Goal: Task Accomplishment & Management: Use online tool/utility

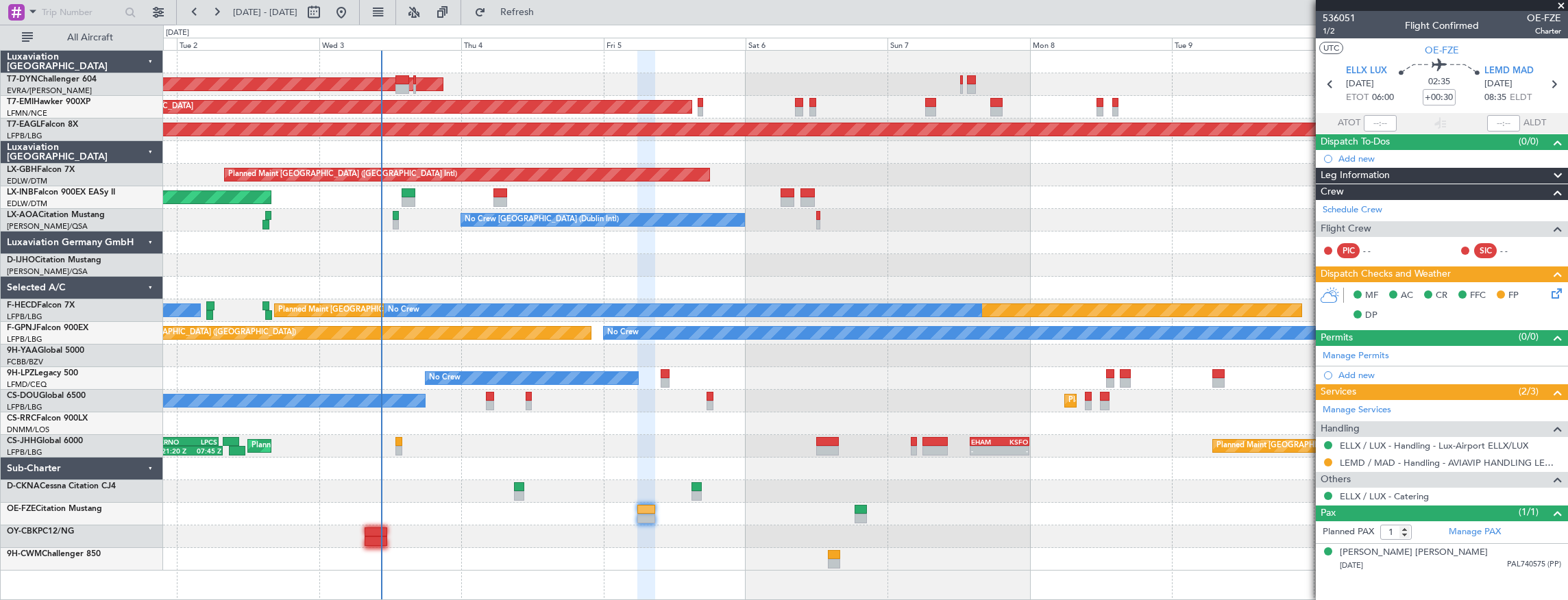
click at [511, 406] on div "AOG Maint Riga (Riga Intl) Planned Maint Zurich Grounded New York (Teterboro) P…" at bounding box center [865, 311] width 1405 height 520
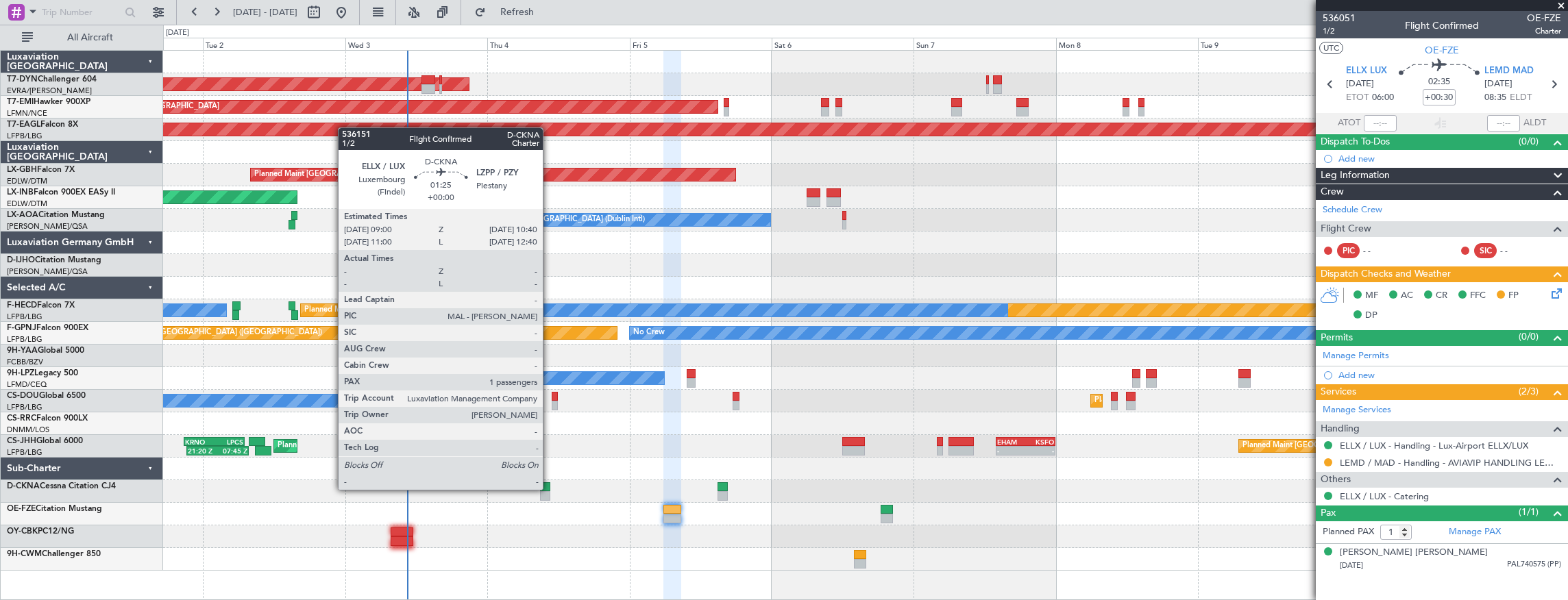
click at [549, 488] on div at bounding box center [545, 487] width 11 height 10
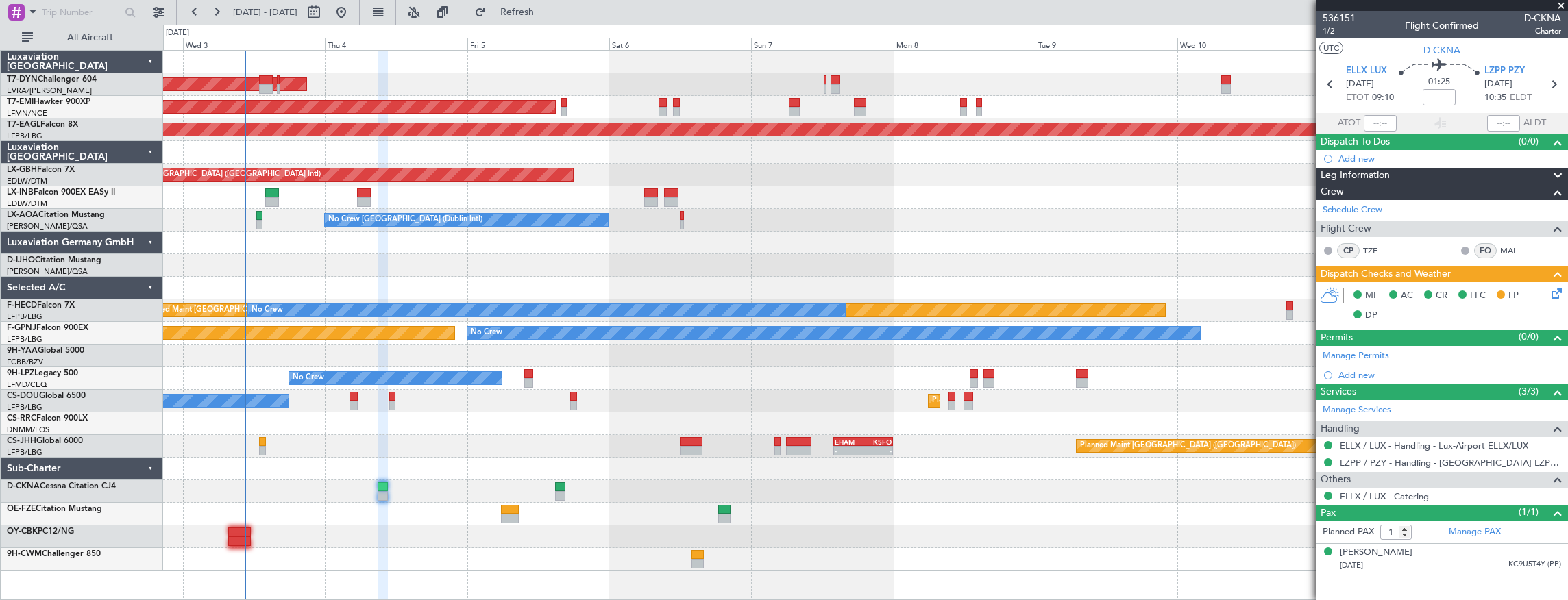
click at [442, 467] on div "AOG Maint Riga (Riga Intl) Planned Maint Zurich Grounded New York (Teterboro) P…" at bounding box center [865, 311] width 1405 height 520
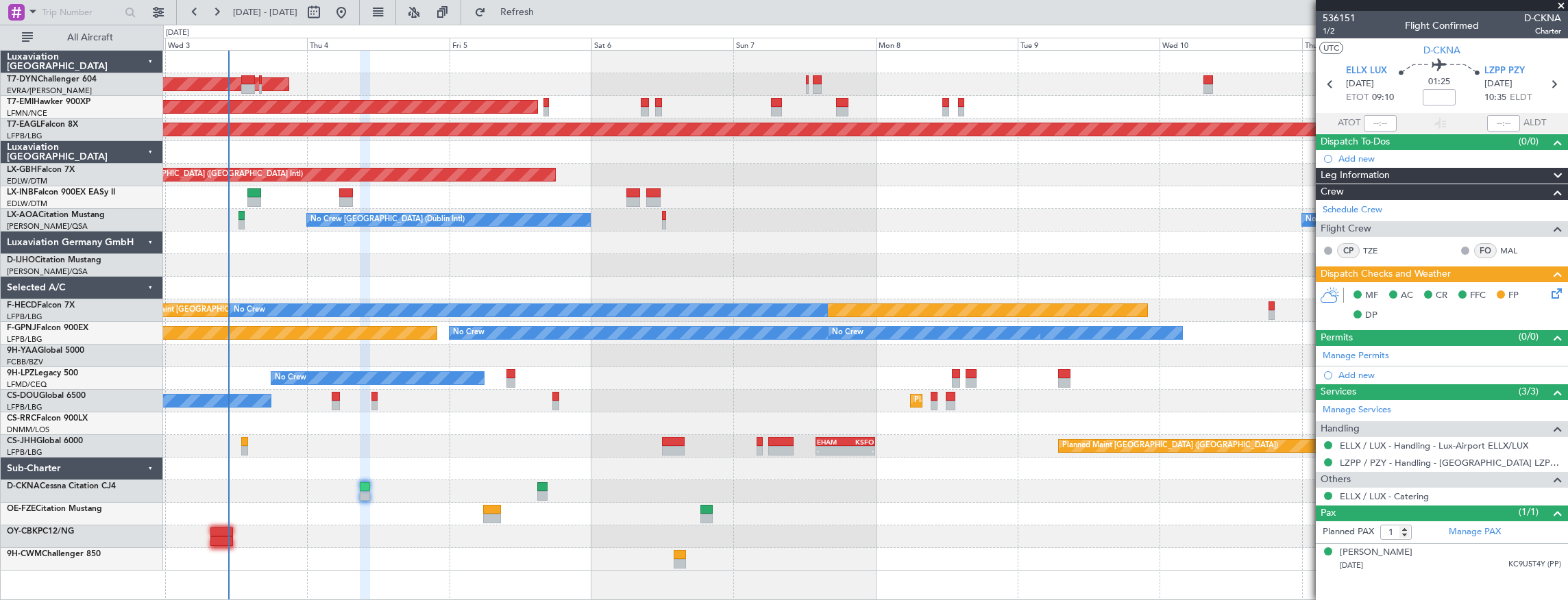
click at [275, 343] on div "AOG Maint Riga (Riga Intl) Planned Maint Zurich Grounded New York (Teterboro) P…" at bounding box center [865, 311] width 1405 height 520
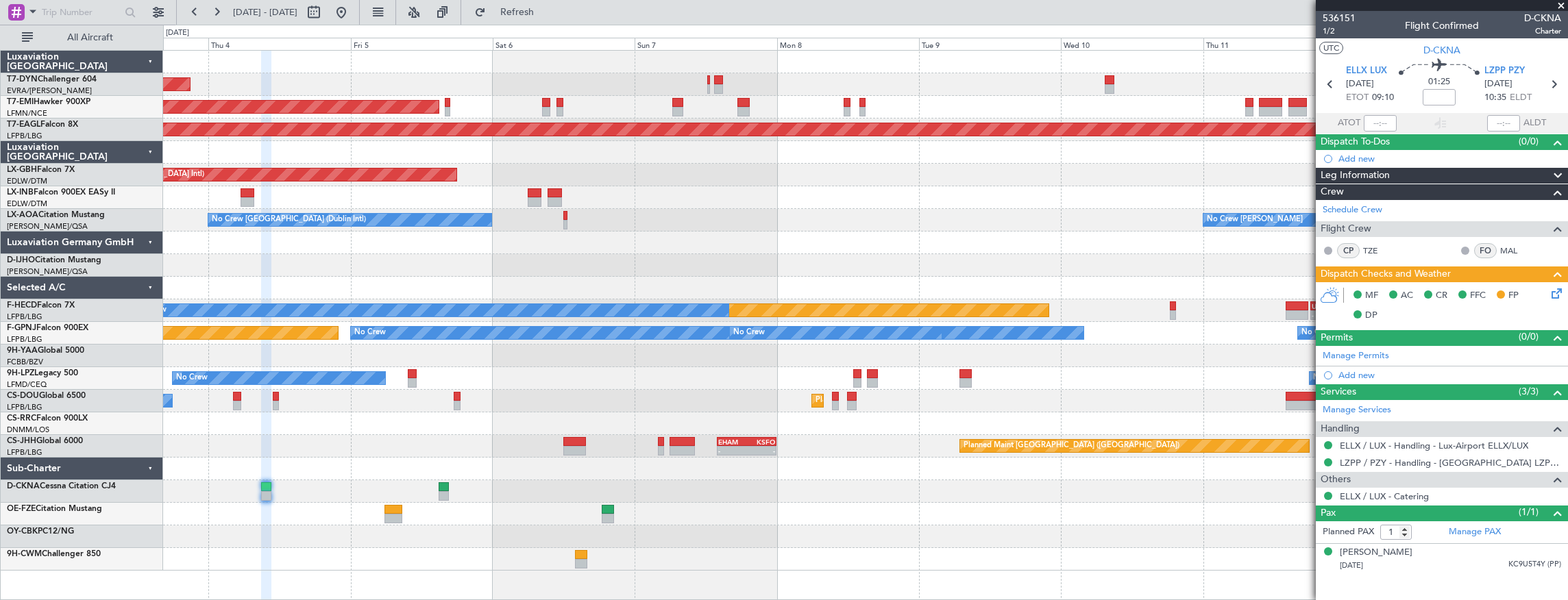
click at [488, 359] on div "AOG Maint Riga (Riga Intl) Planned Maint Zurich Grounded New York (Teterboro) P…" at bounding box center [865, 311] width 1405 height 520
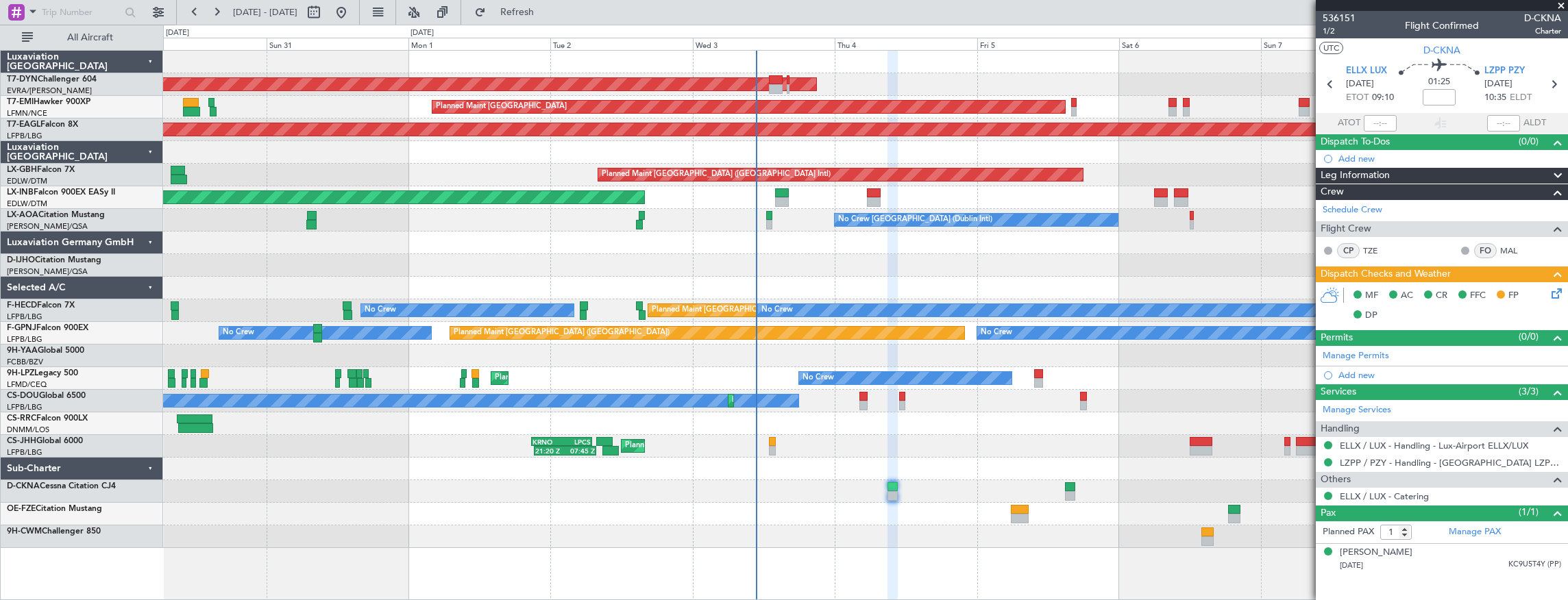
click at [908, 356] on div at bounding box center [865, 355] width 1405 height 23
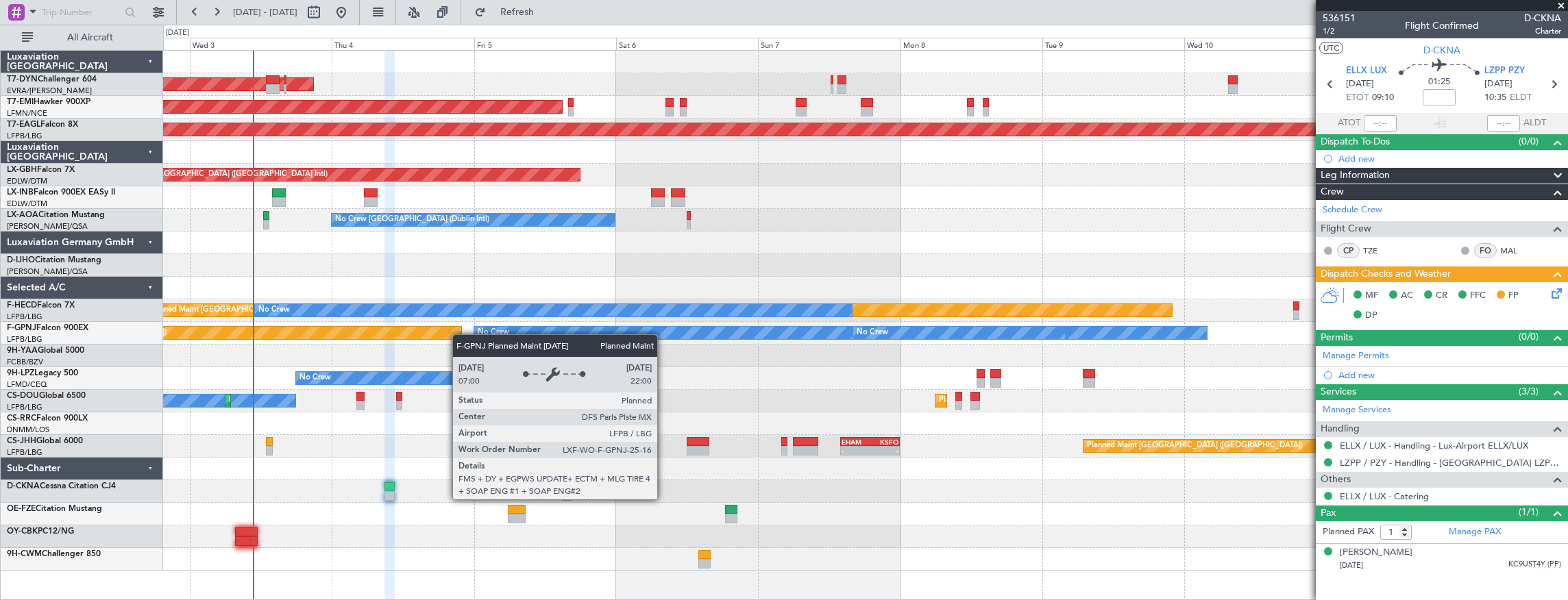
click at [409, 331] on div "AOG Maint Riga (Riga Intl) Planned Maint Zurich Grounded New York (Teterboro) P…" at bounding box center [865, 311] width 1405 height 520
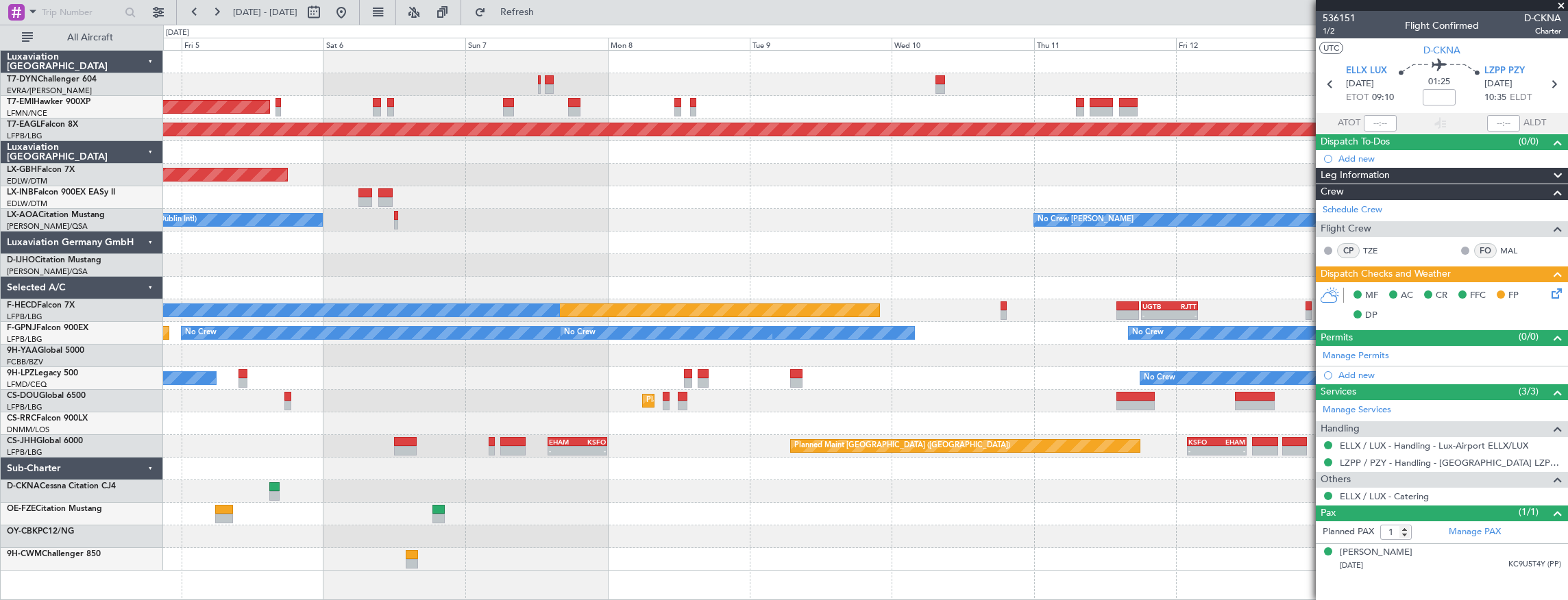
click at [446, 381] on div "No Crew No Crew" at bounding box center [865, 378] width 1405 height 23
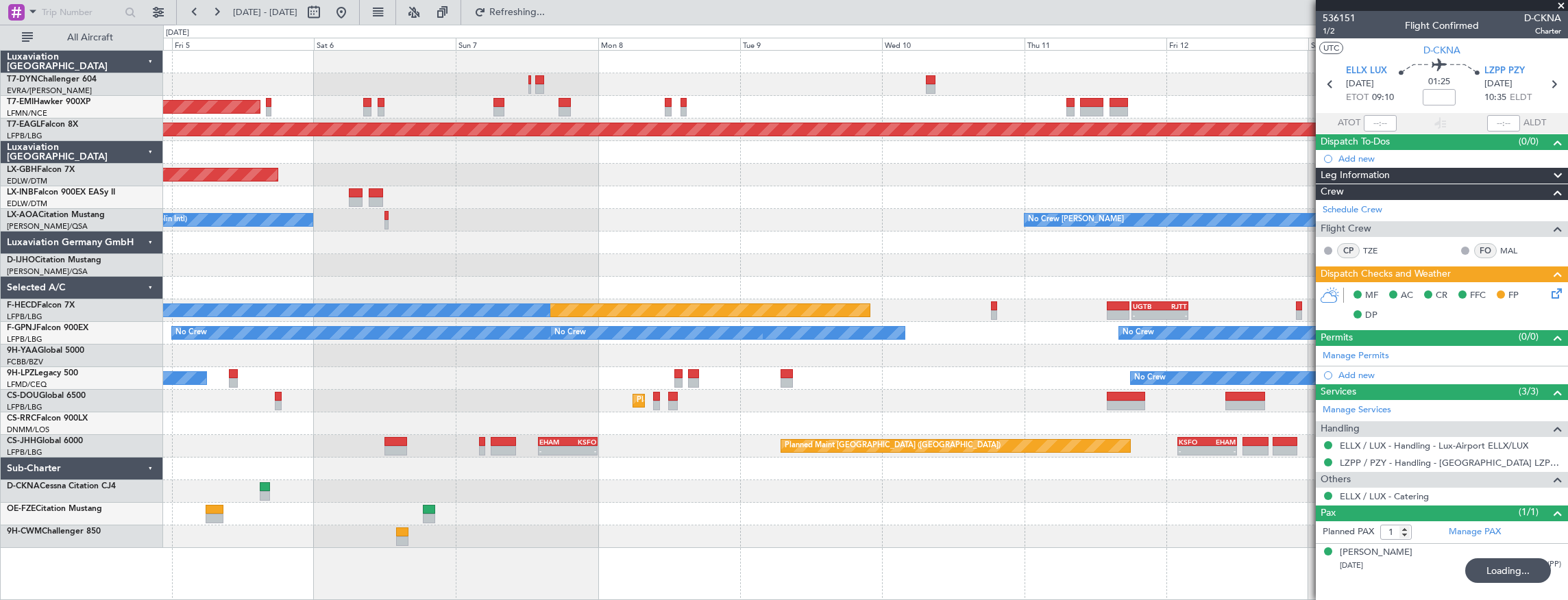
click at [816, 93] on div "AOG Maint Riga (Riga Intl)" at bounding box center [865, 84] width 1405 height 23
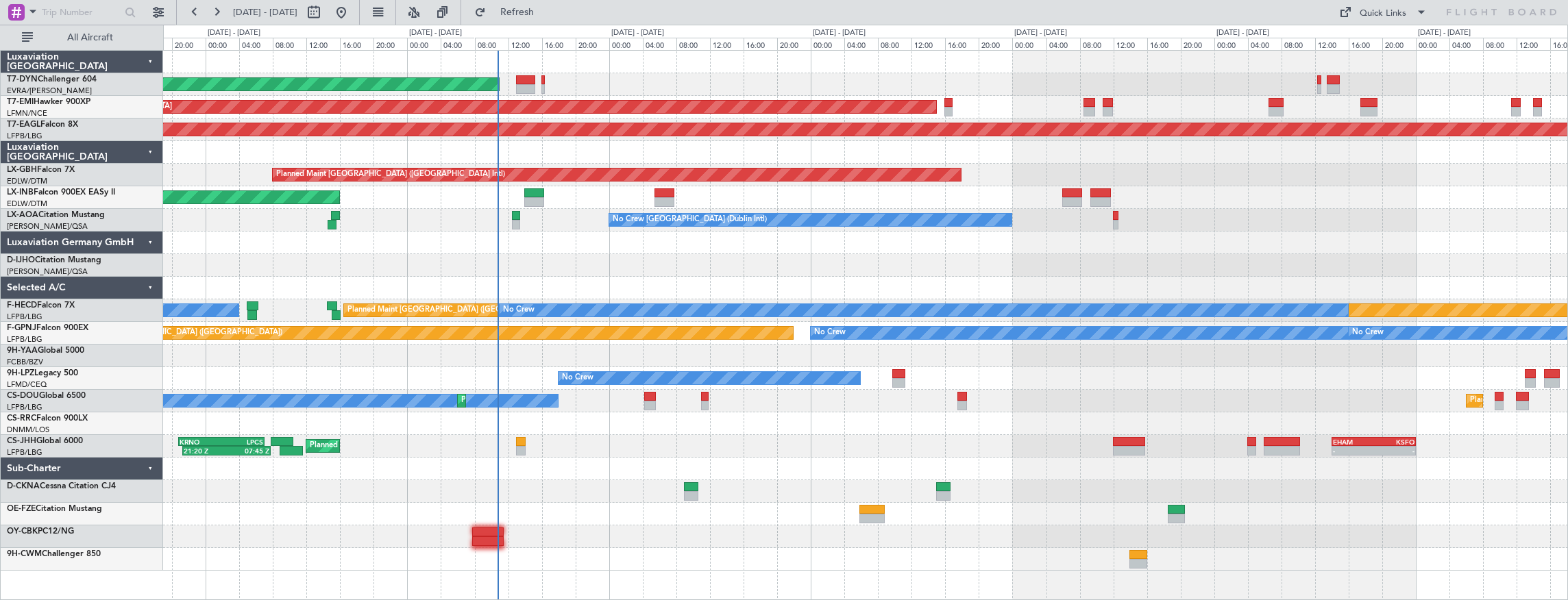
click at [594, 269] on div "AOG Maint Riga (Riga Intl) Planned Maint [GEOGRAPHIC_DATA] Grounded [US_STATE] …" at bounding box center [865, 311] width 1405 height 520
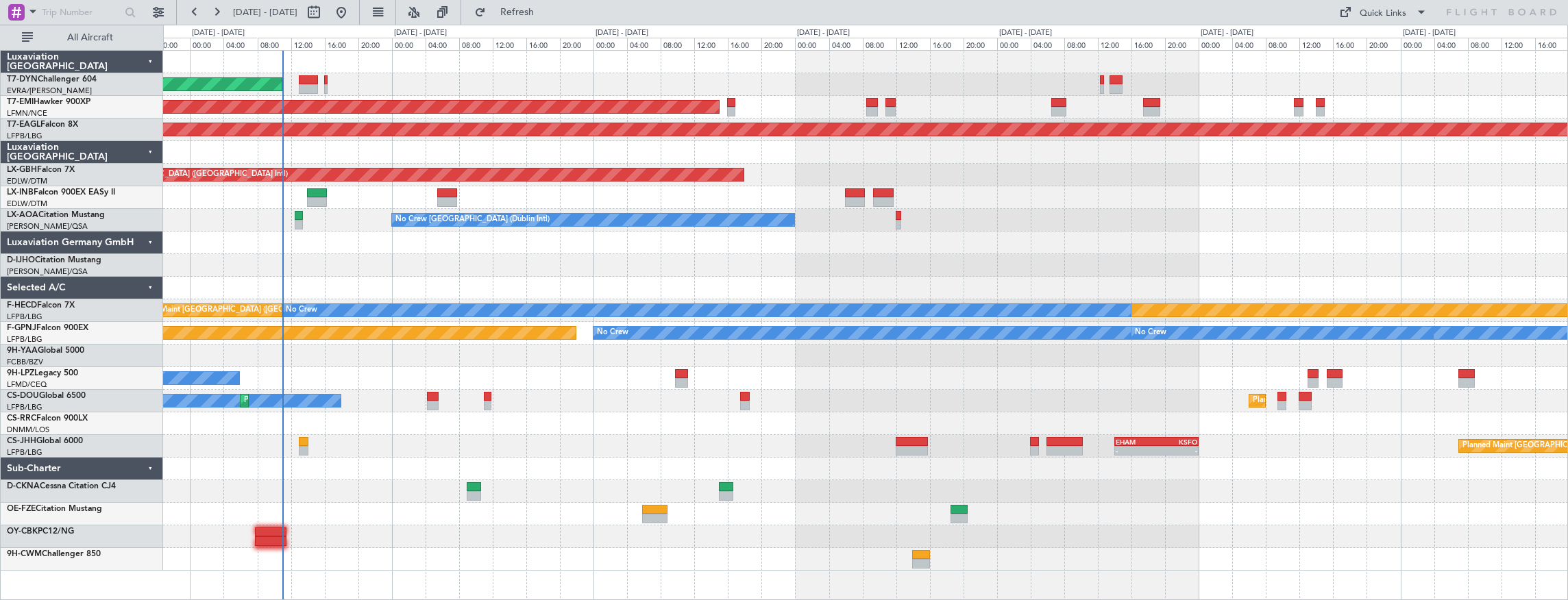
click at [459, 347] on div at bounding box center [865, 355] width 1405 height 23
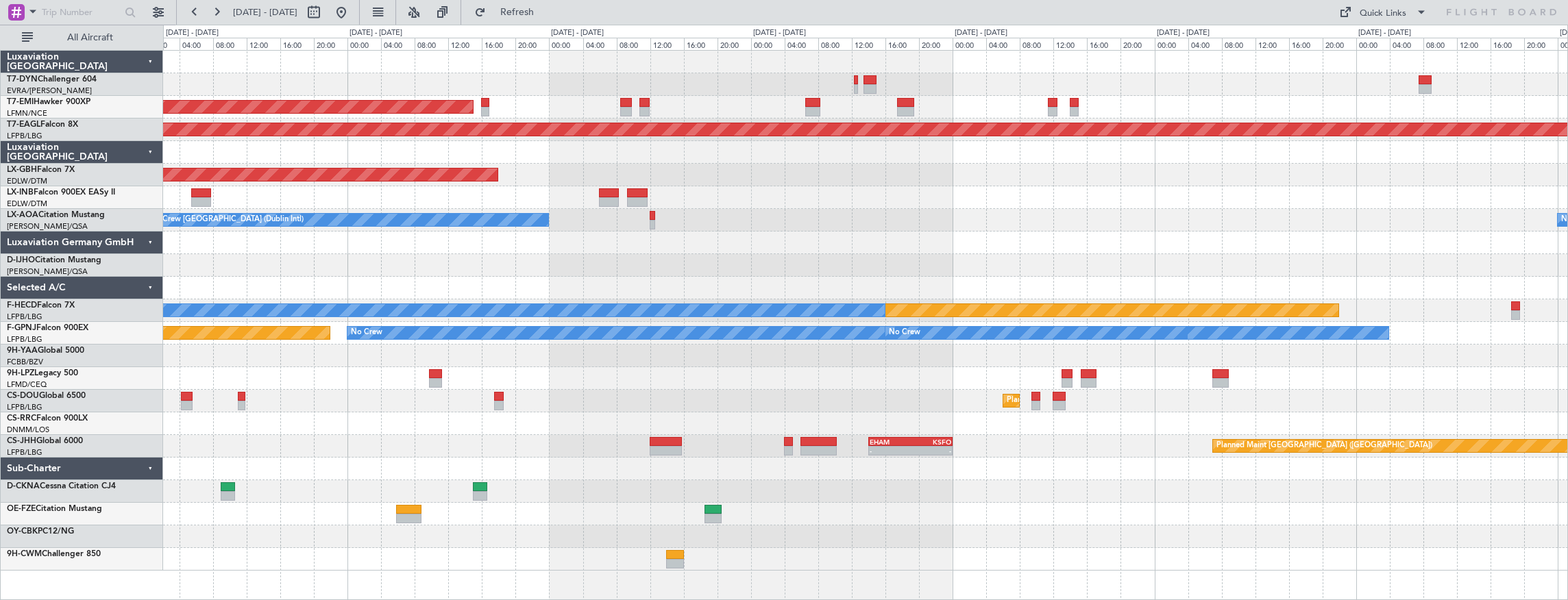
click at [239, 362] on div "AOG Maint Riga (Riga Intl) Planned Maint [GEOGRAPHIC_DATA] Grounded [US_STATE] …" at bounding box center [865, 311] width 1405 height 520
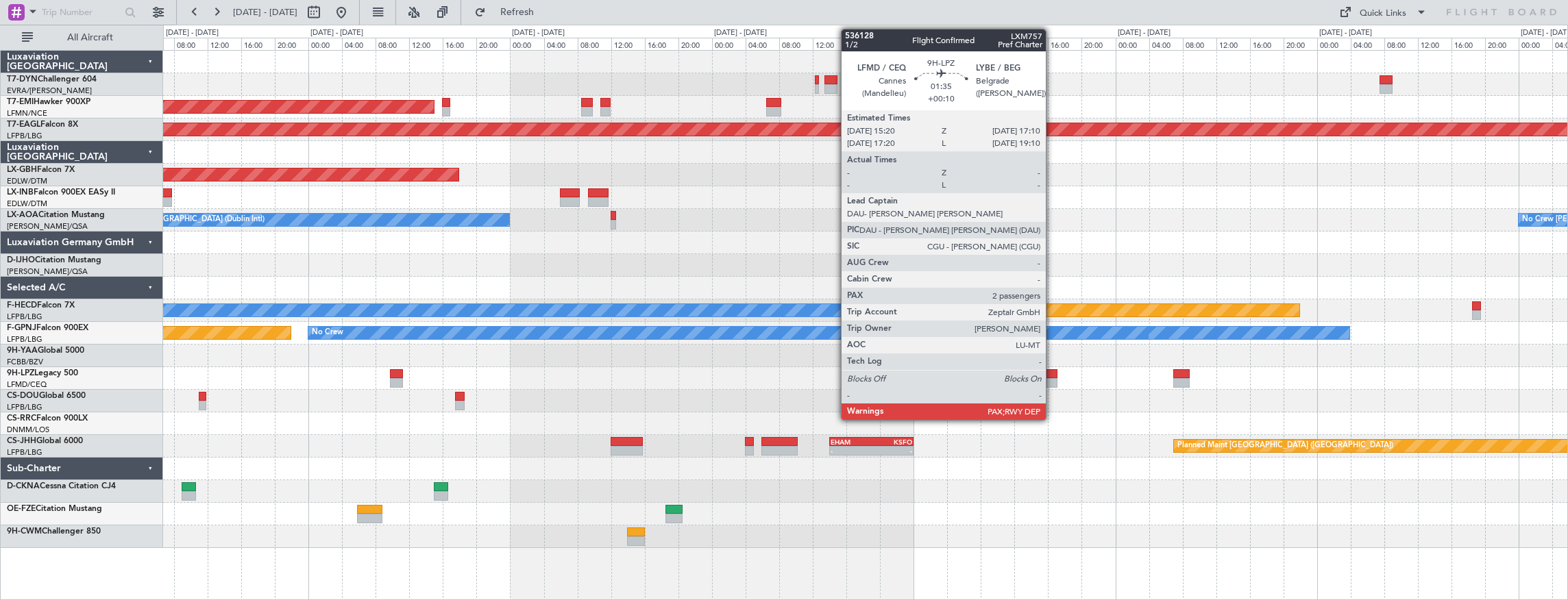
click at [1053, 373] on div at bounding box center [1049, 374] width 15 height 10
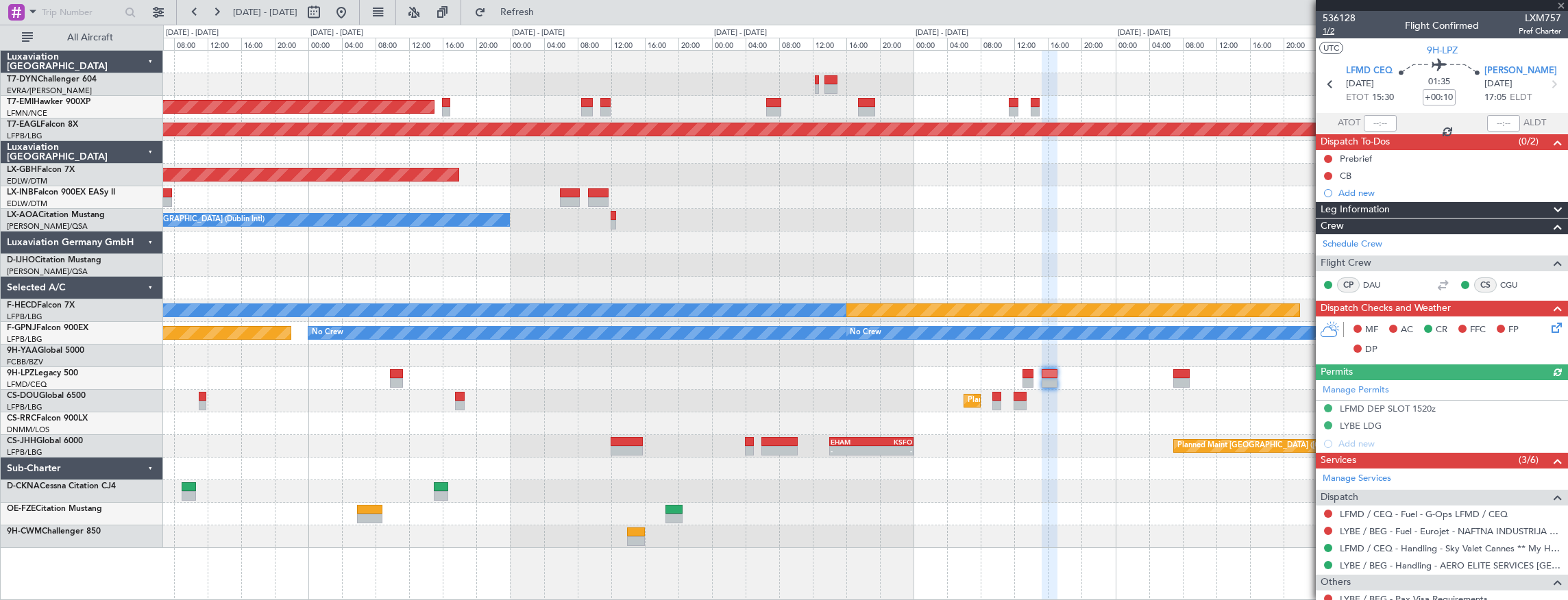
click at [1329, 30] on span "1/2" at bounding box center [1339, 31] width 33 height 11
click at [1331, 29] on span "1/2" at bounding box center [1339, 31] width 33 height 11
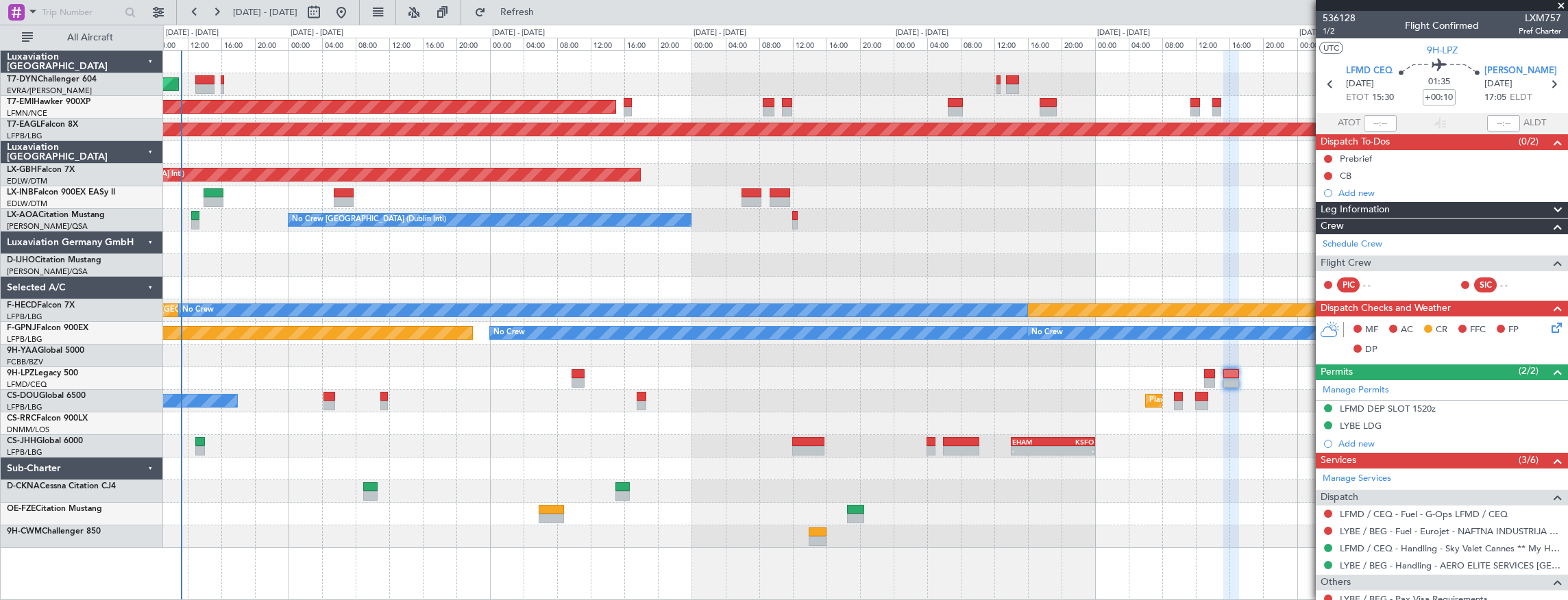
click at [451, 276] on div "AOG Maint Riga (Riga Intl) Planned Maint [GEOGRAPHIC_DATA] Grounded [US_STATE] …" at bounding box center [865, 300] width 1405 height 497
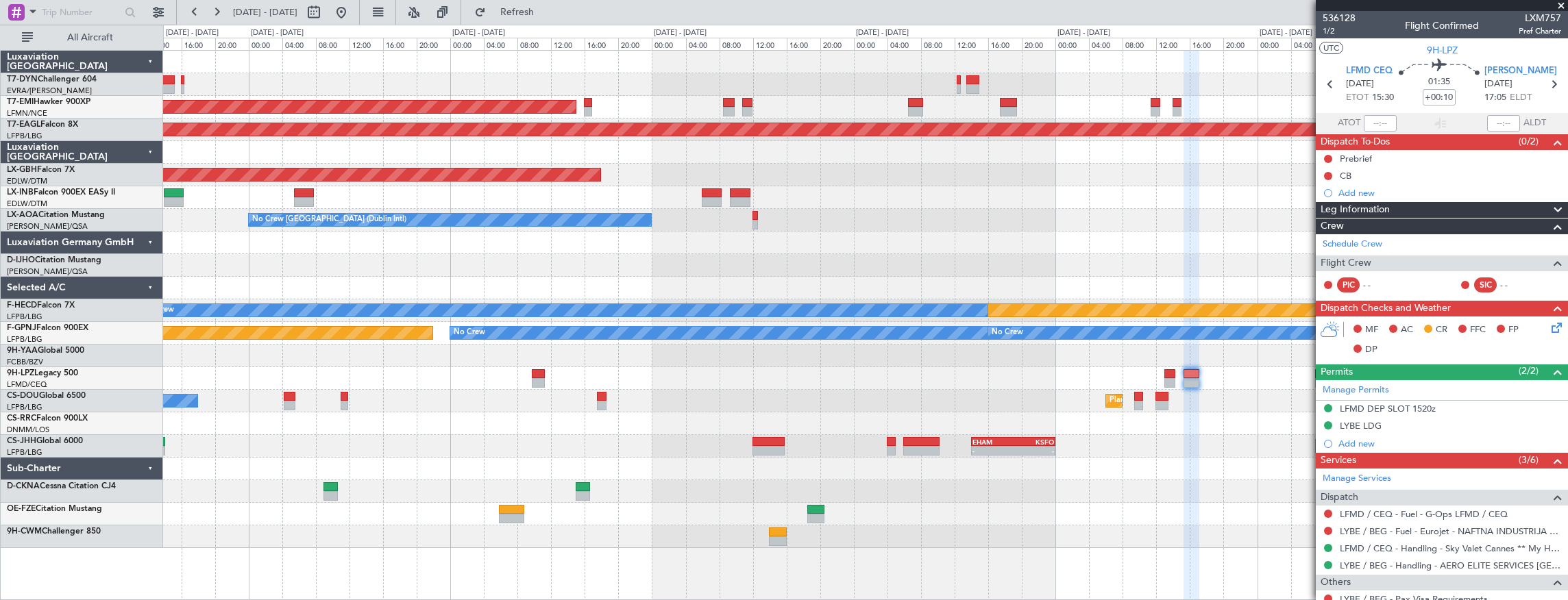
click at [1560, 10] on span at bounding box center [1561, 6] width 14 height 12
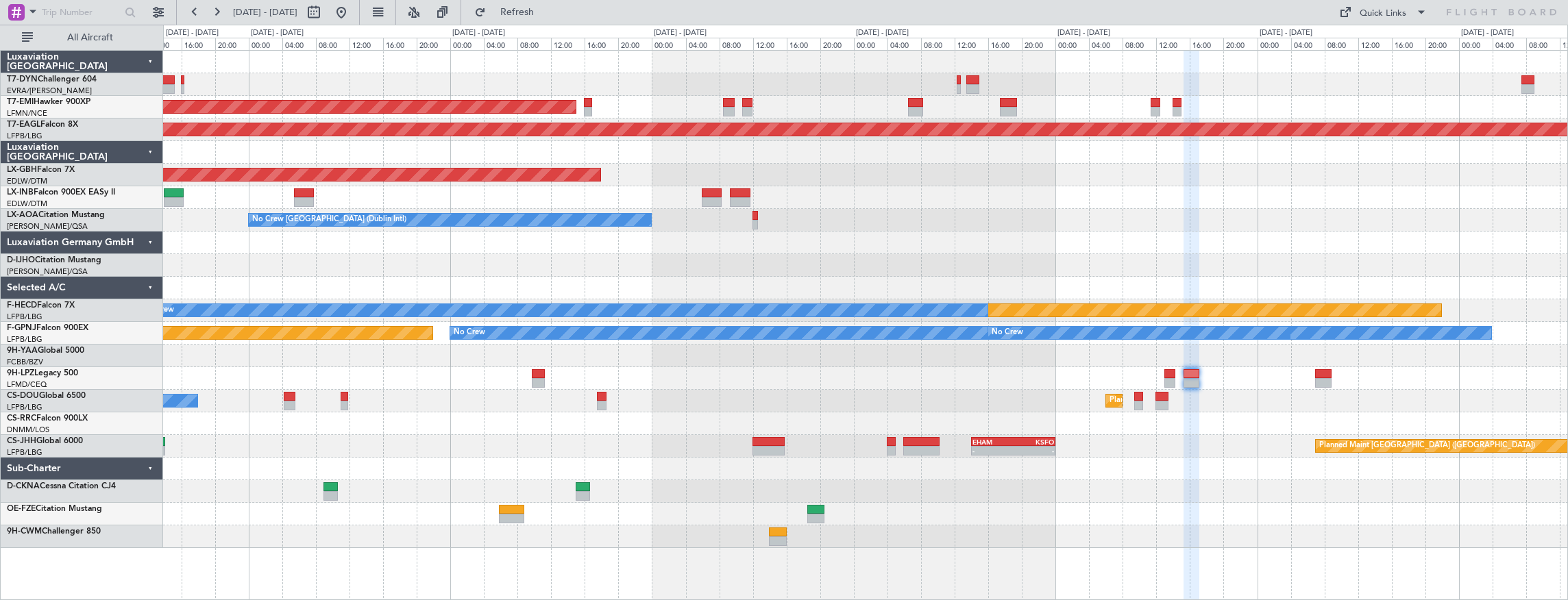
type input "0"
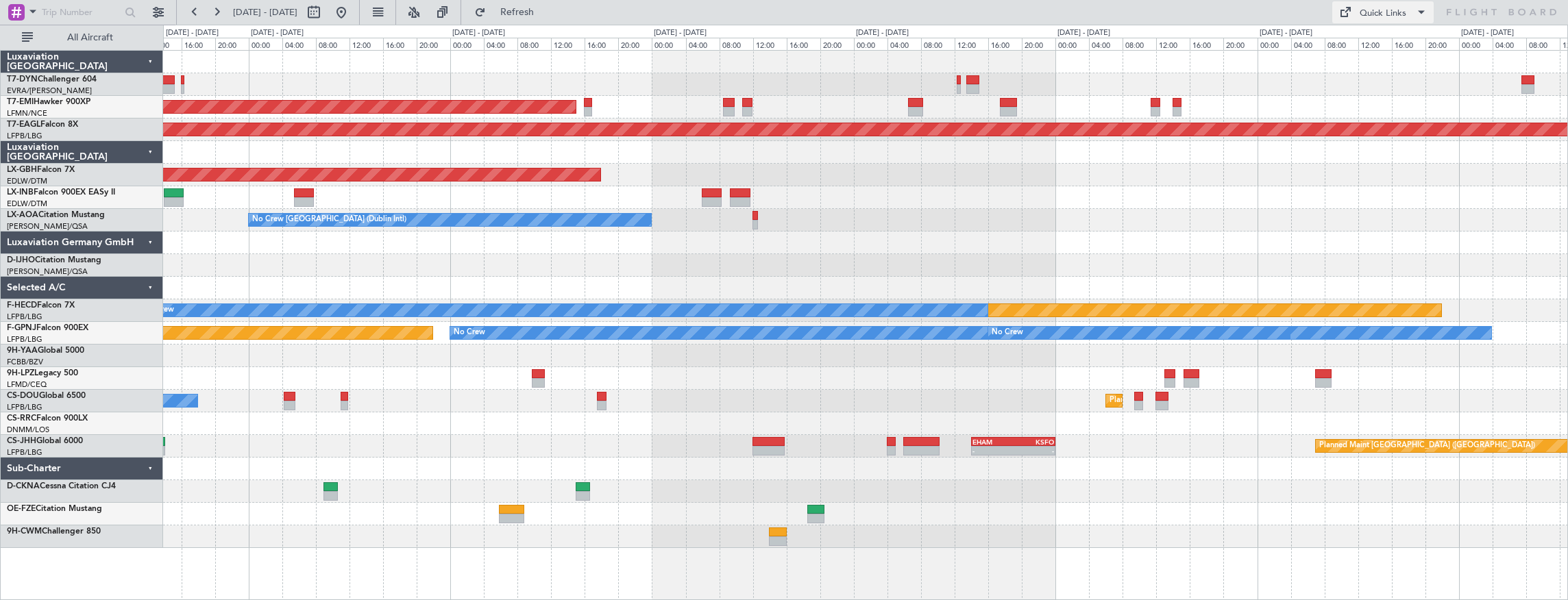
click at [1394, 16] on div "Quick Links" at bounding box center [1383, 13] width 47 height 14
click at [1386, 41] on button "Trip Builder" at bounding box center [1383, 45] width 103 height 33
